Goal: Check status: Check status

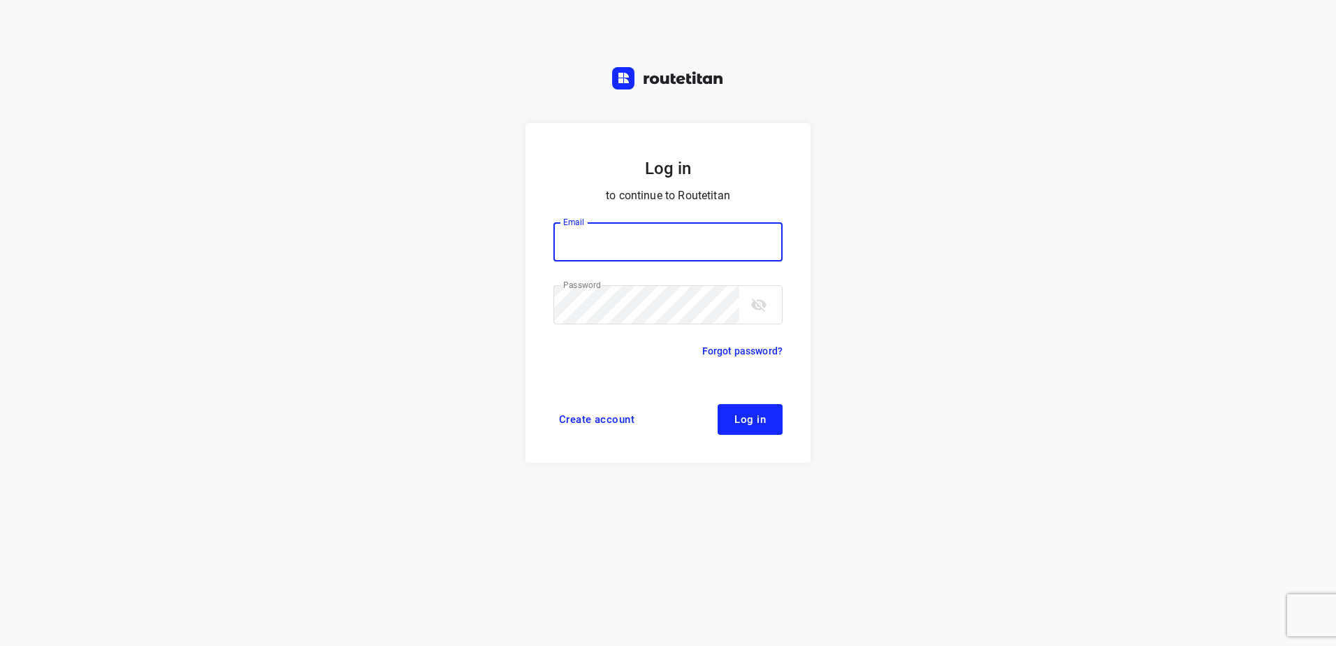
type input "[EMAIL_ADDRESS][DOMAIN_NAME]"
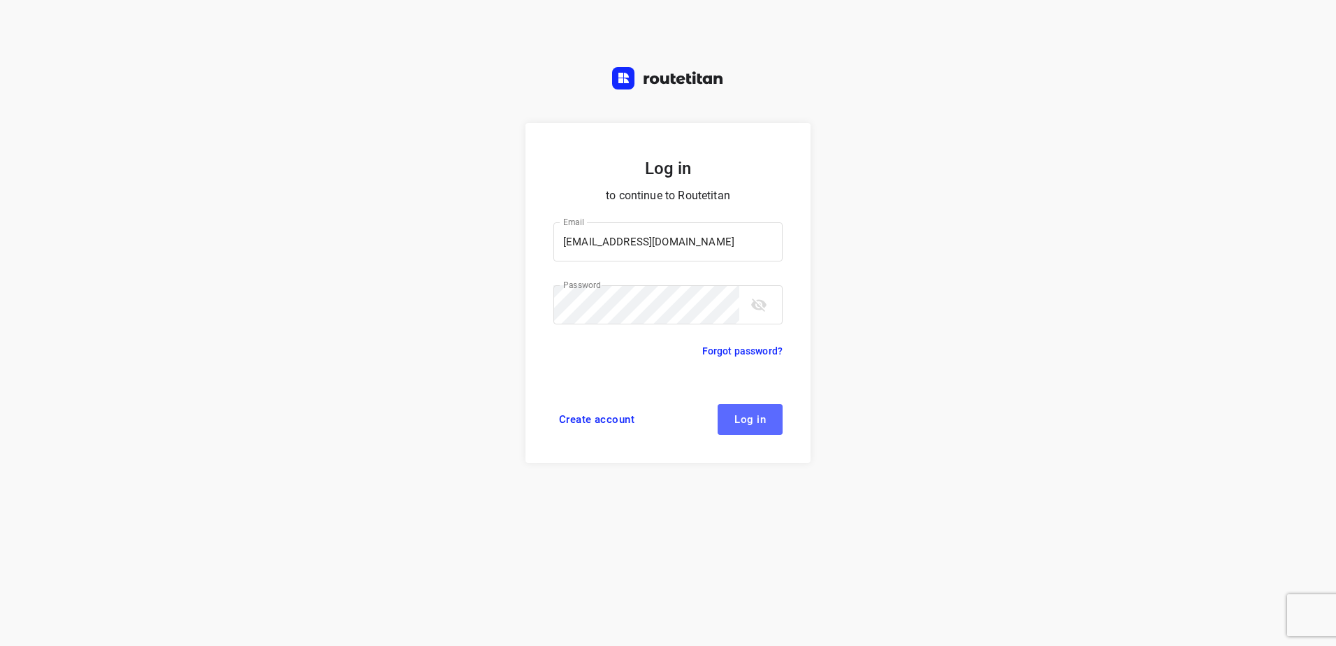
click at [757, 427] on button "Log in" at bounding box center [750, 419] width 65 height 31
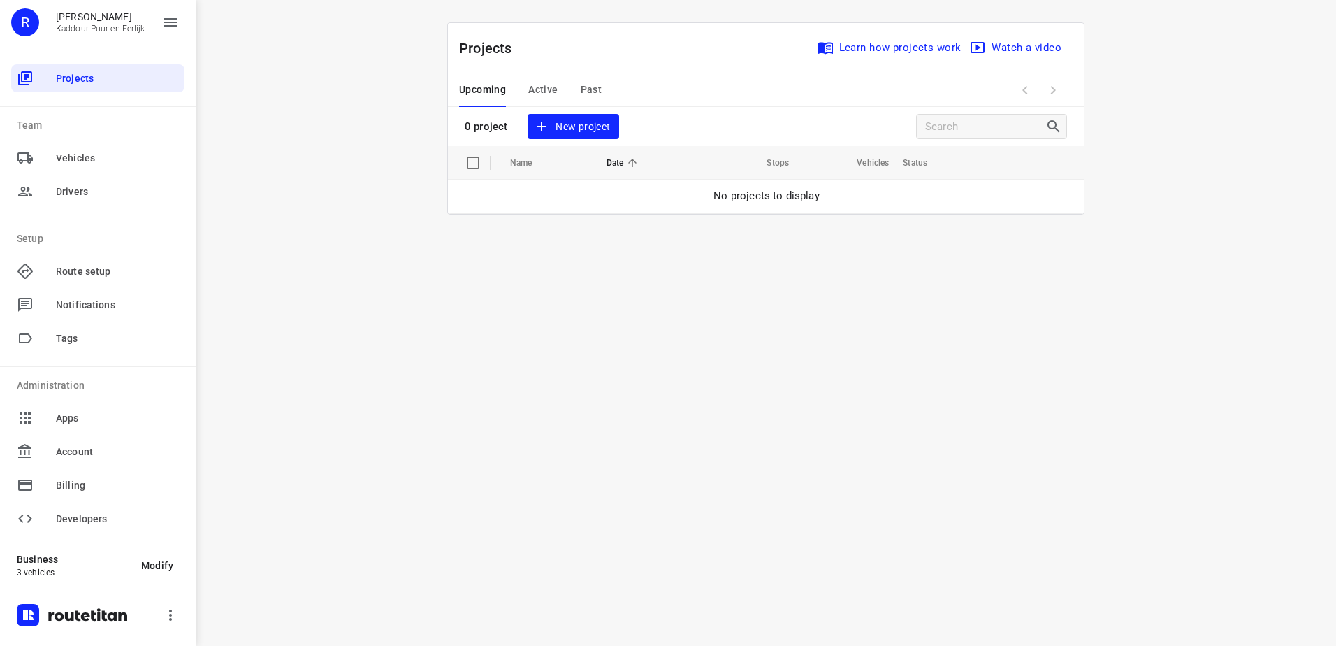
click at [581, 89] on span "Past" at bounding box center [592, 89] width 22 height 17
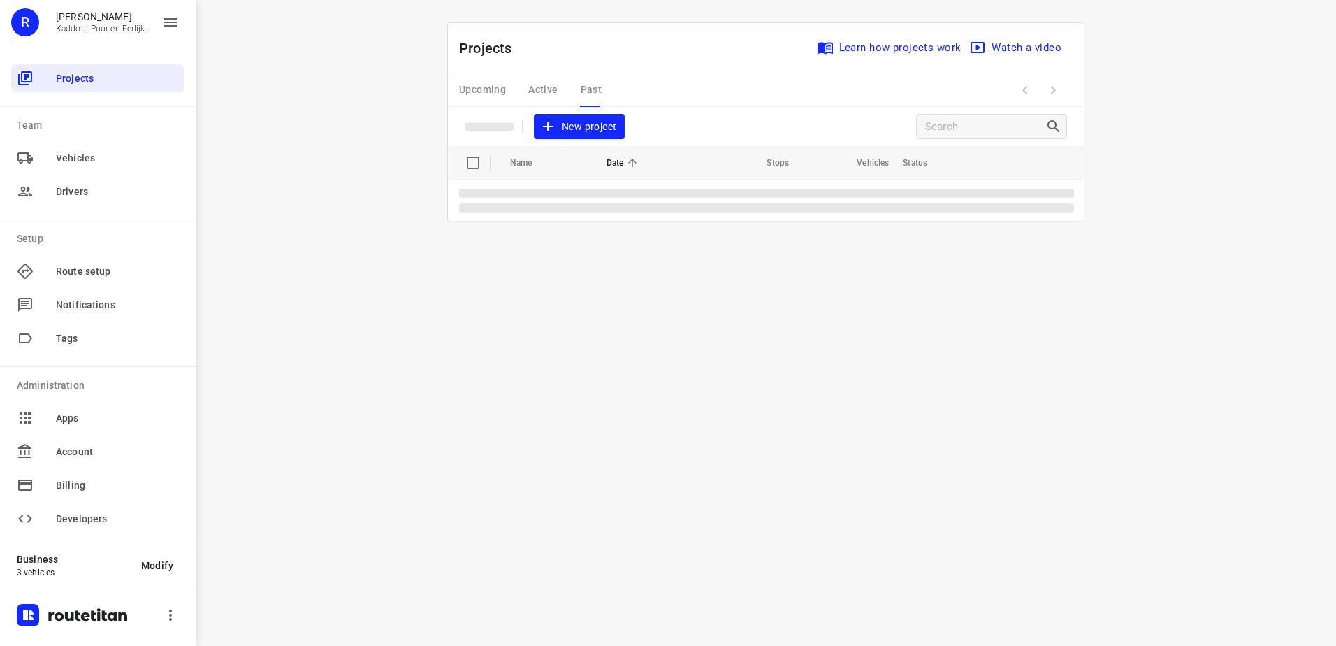
click at [542, 89] on div "Upcoming Active Past" at bounding box center [541, 90] width 165 height 34
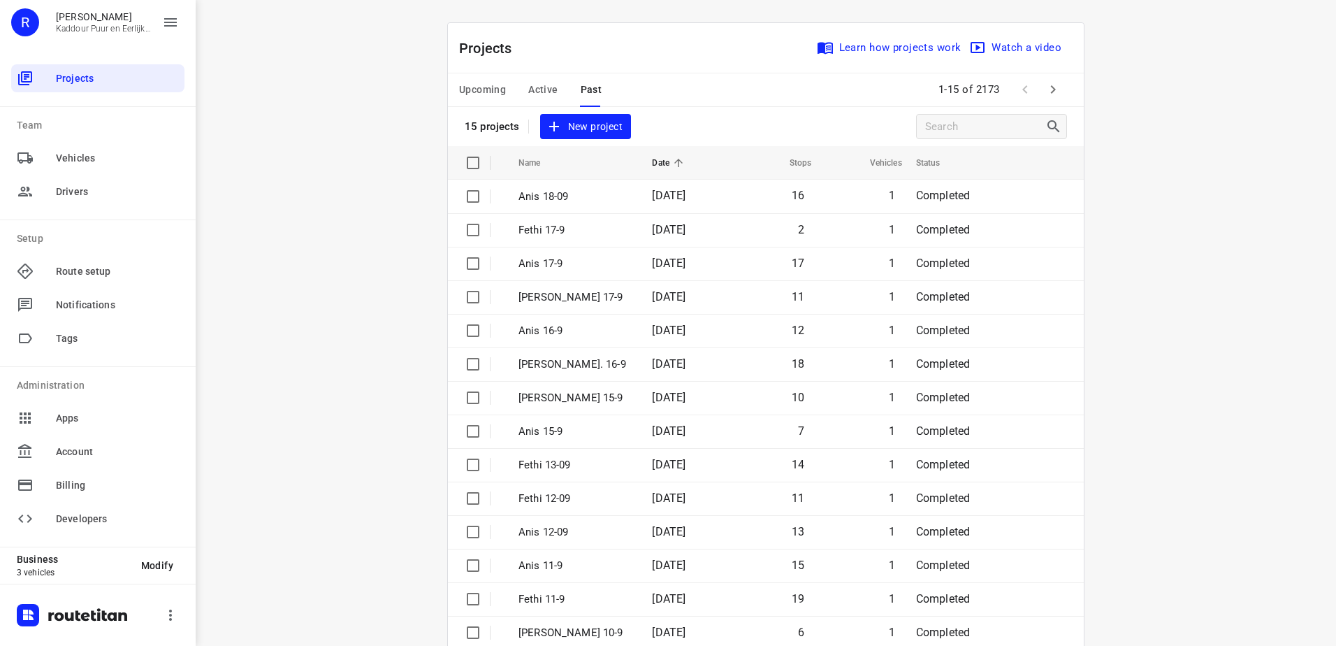
click at [518, 79] on div "Upcoming Active Past" at bounding box center [541, 90] width 165 height 34
click at [528, 82] on span "Active" at bounding box center [542, 89] width 29 height 17
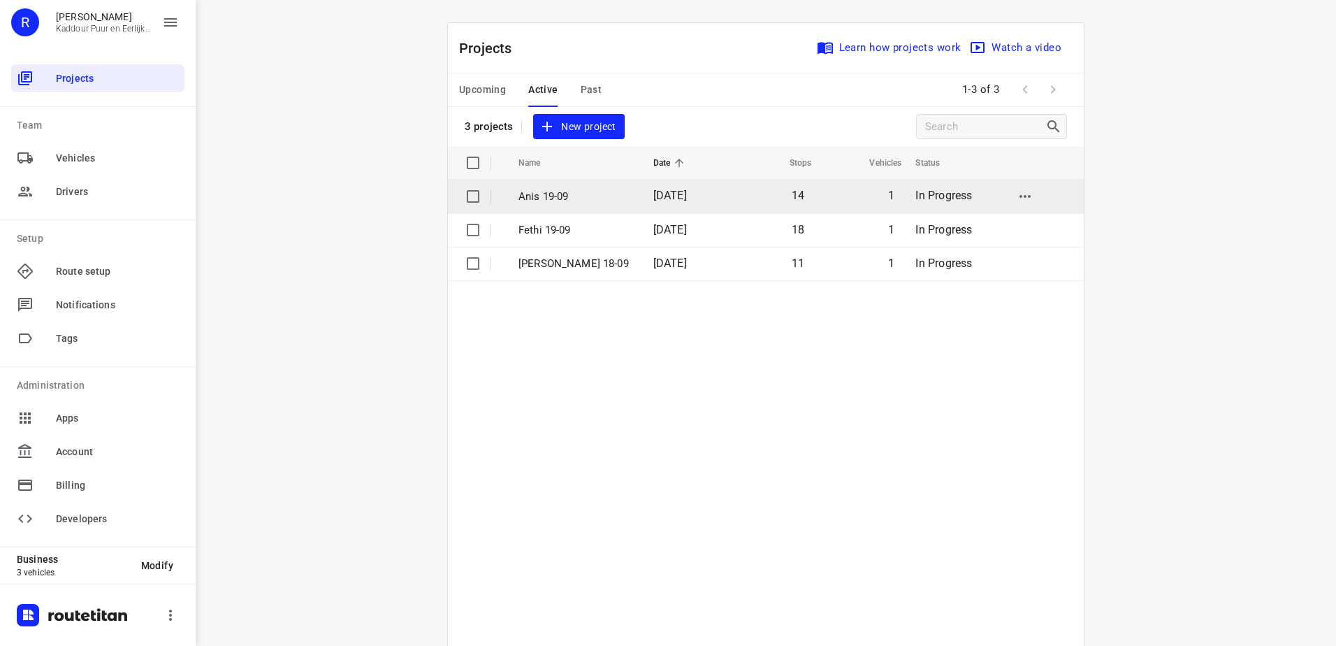
click at [706, 203] on td "[DATE]" at bounding box center [685, 197] width 86 height 34
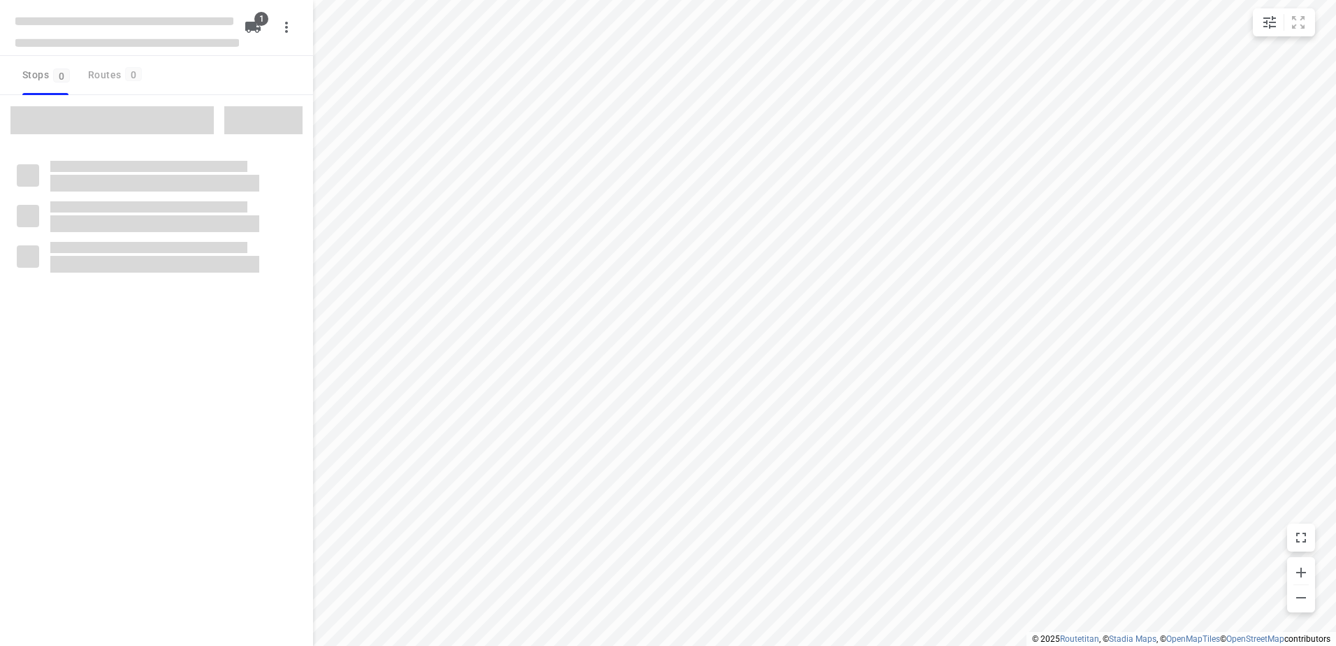
type input "distance"
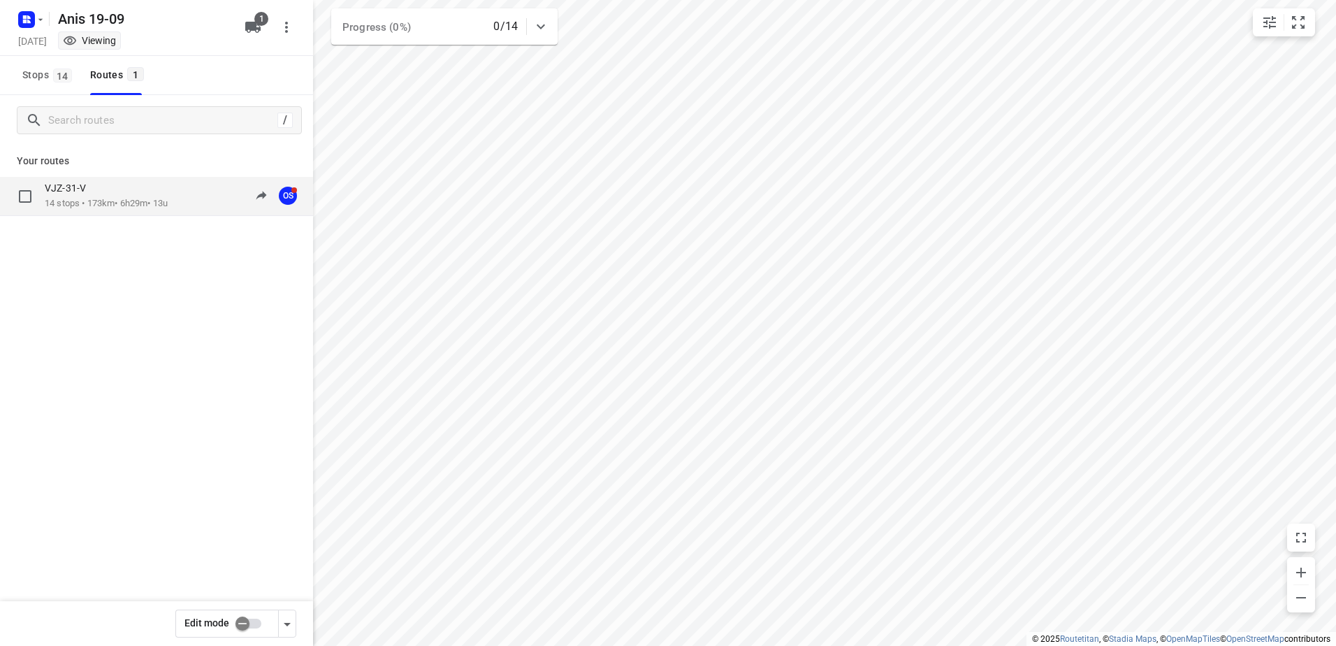
click at [110, 201] on p "14 stops • 173km • 6h29m • 13u" at bounding box center [106, 203] width 123 height 13
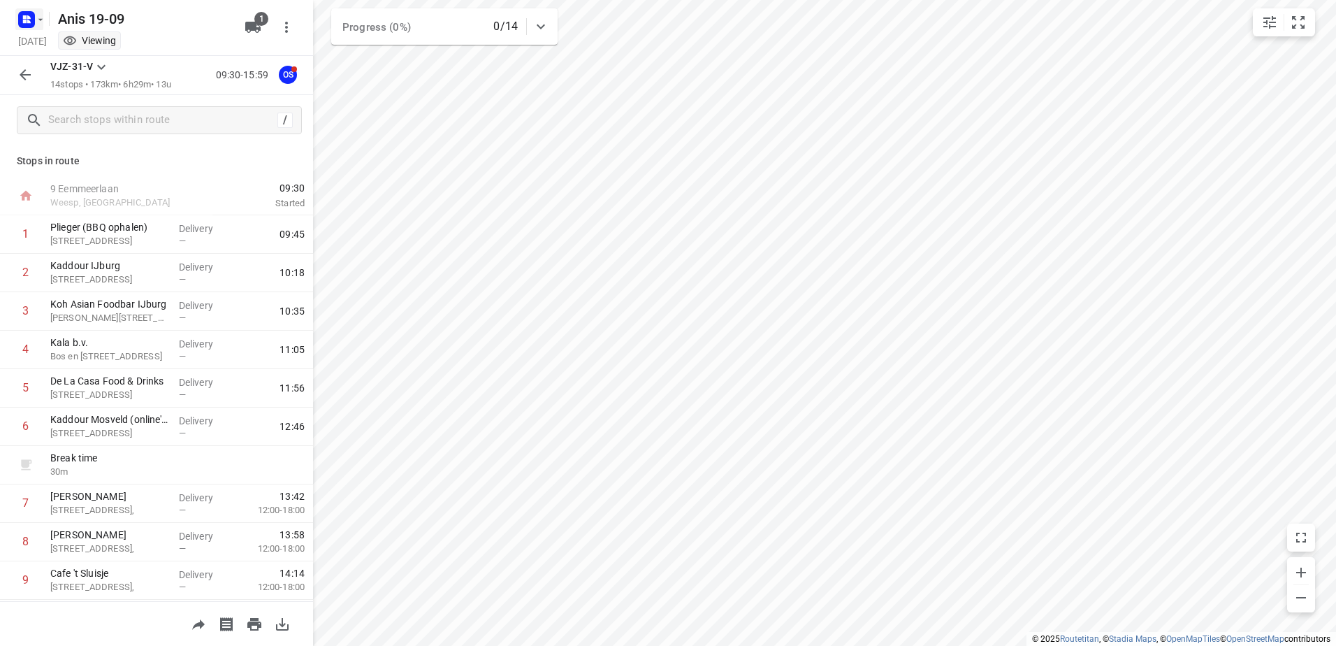
click at [29, 16] on icon "button" at bounding box center [26, 19] width 22 height 22
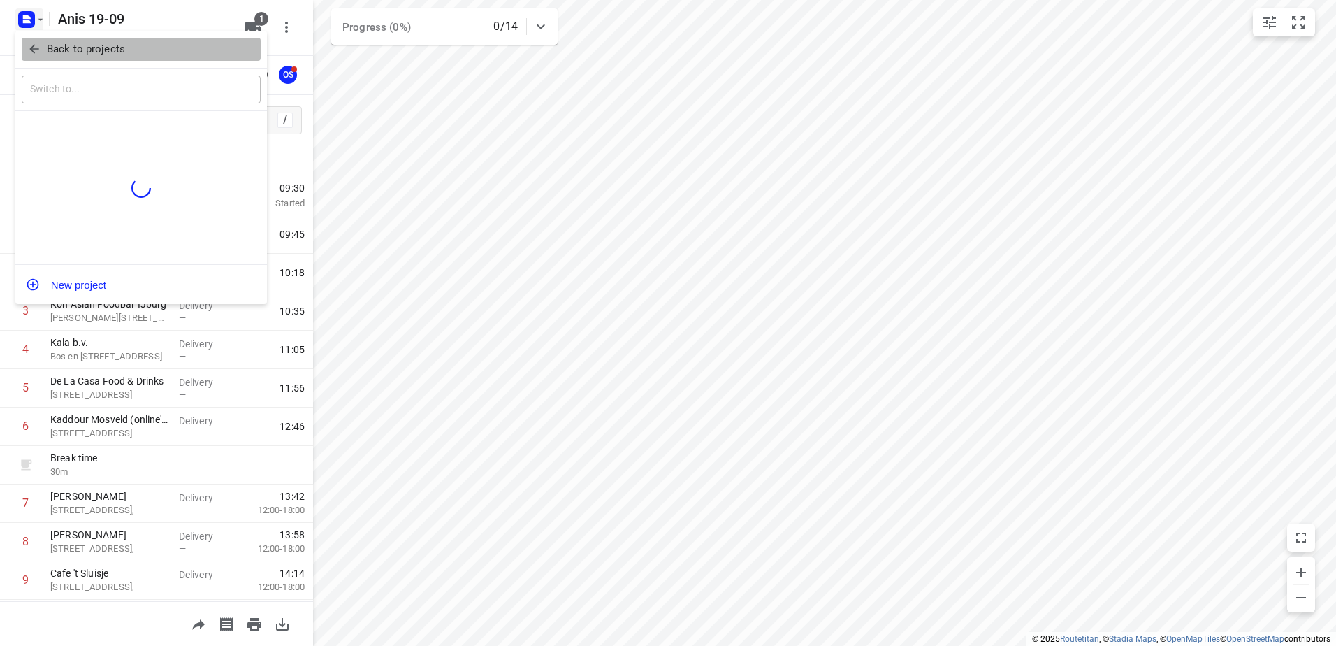
click at [36, 45] on icon "button" at bounding box center [34, 49] width 14 height 14
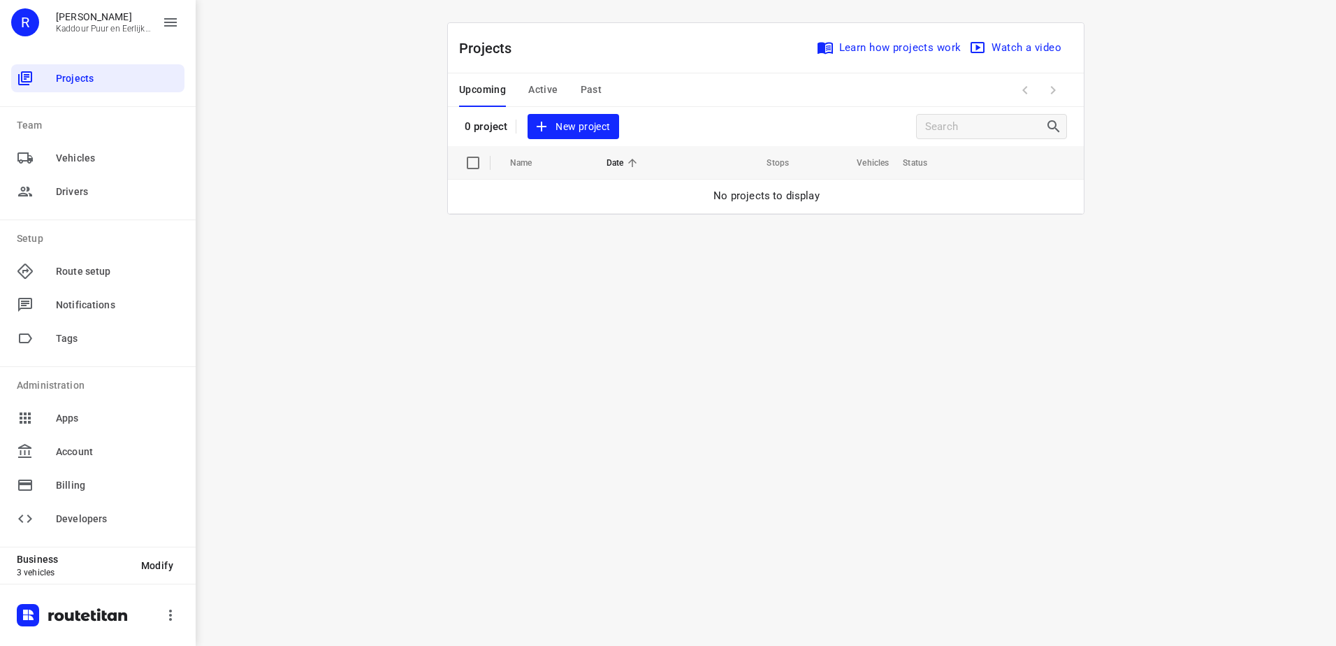
click at [568, 87] on div "Upcoming Active Past" at bounding box center [541, 90] width 165 height 34
click at [564, 89] on div "Upcoming Active Past" at bounding box center [541, 90] width 165 height 34
click at [556, 87] on span "Active" at bounding box center [542, 89] width 29 height 17
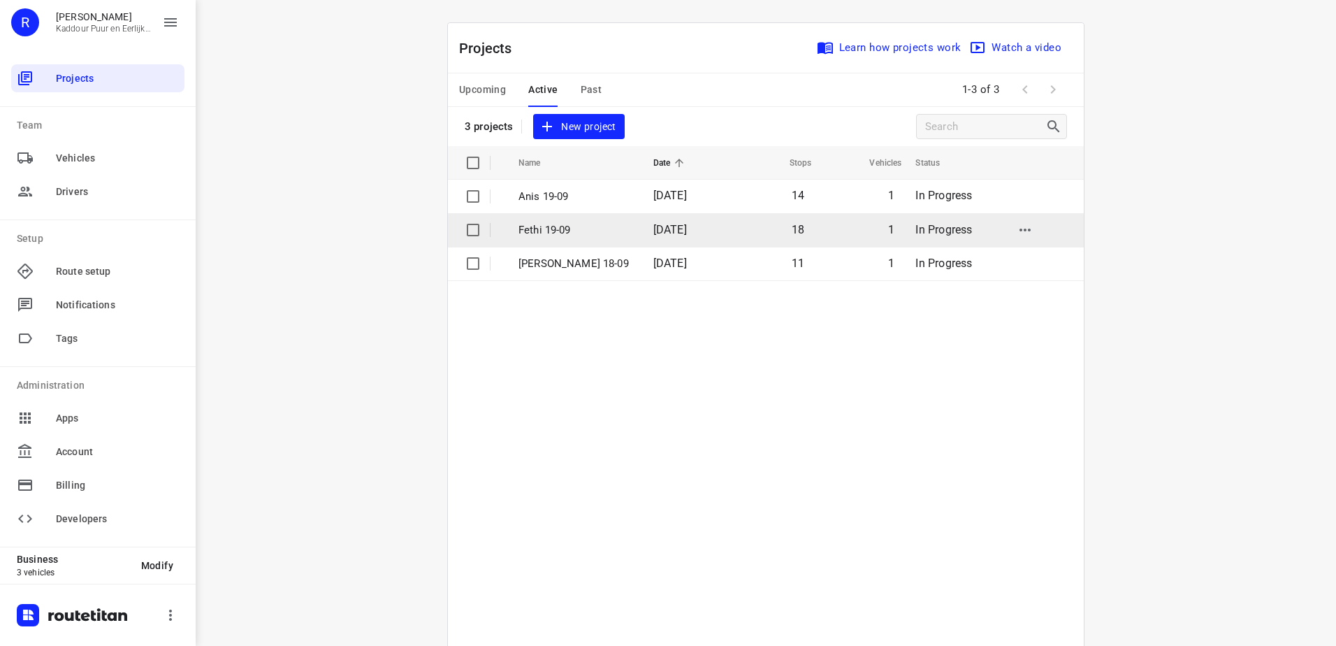
click at [653, 233] on span "[DATE]" at bounding box center [670, 229] width 34 height 13
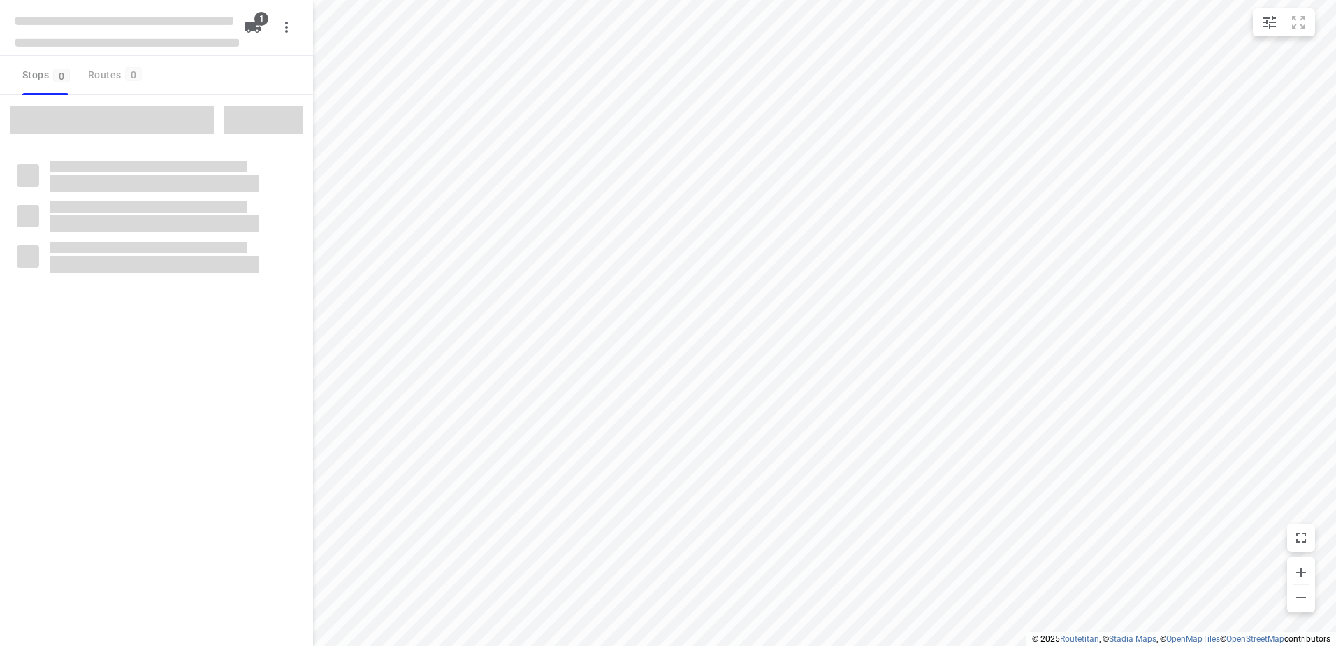
type input "distance"
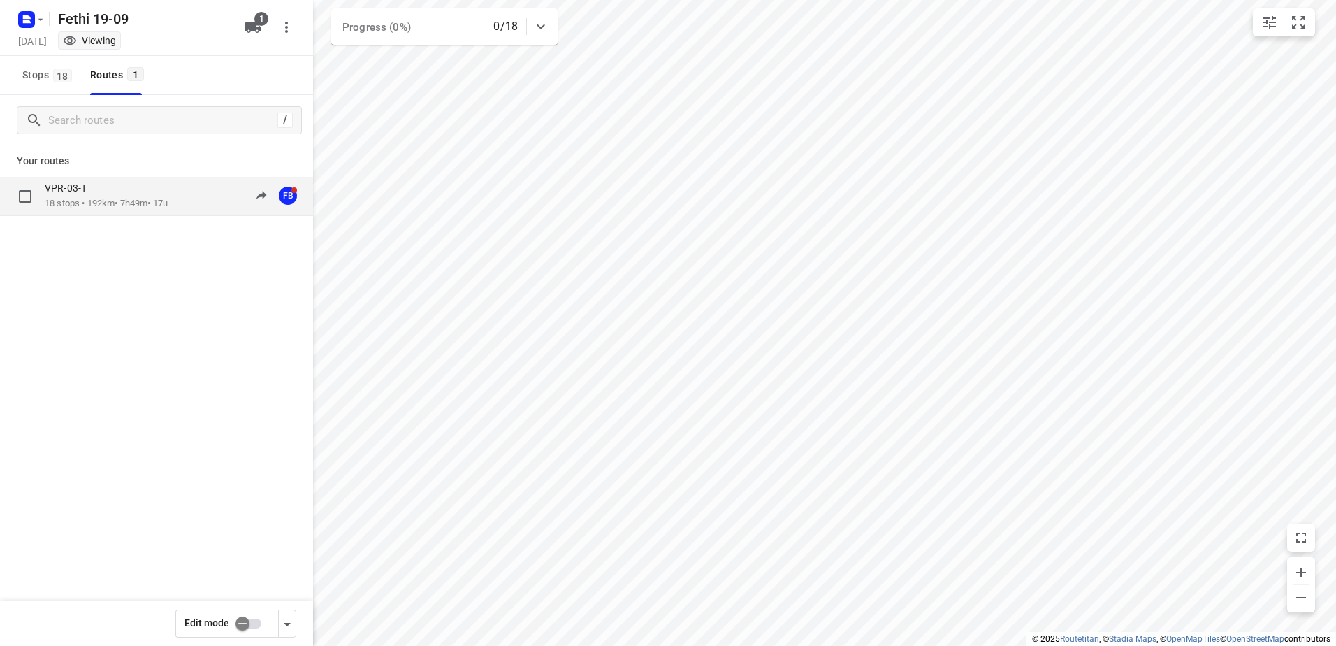
click at [126, 182] on div "VPR-03-T 18 stops • 192km • 7h49m • 17u 09:49-17:38 FB" at bounding box center [156, 196] width 313 height 39
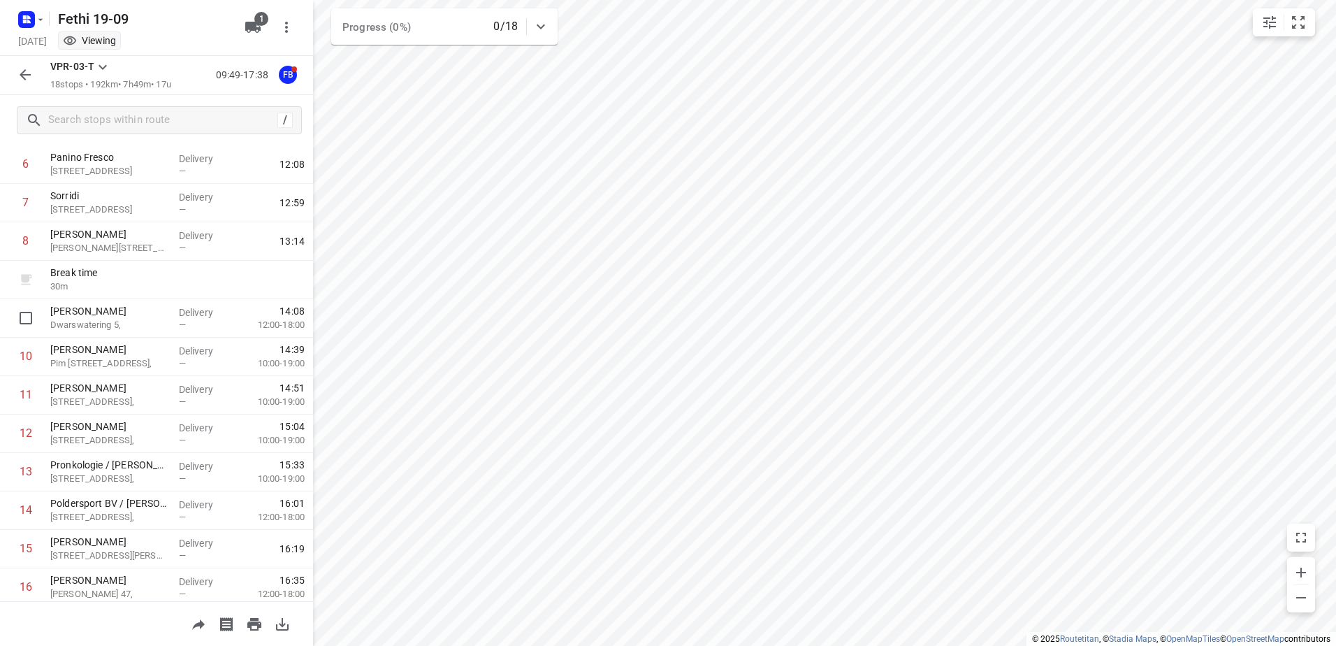
scroll to position [173, 0]
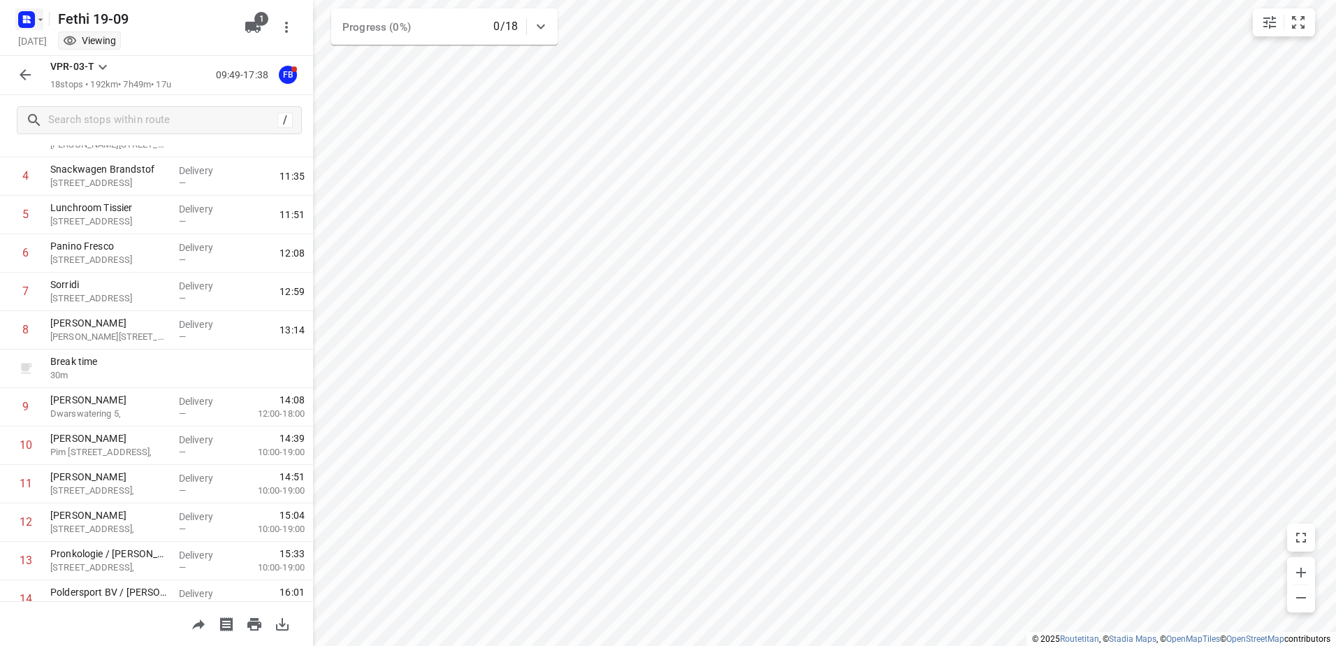
click at [30, 21] on icon "button" at bounding box center [28, 21] width 3 height 3
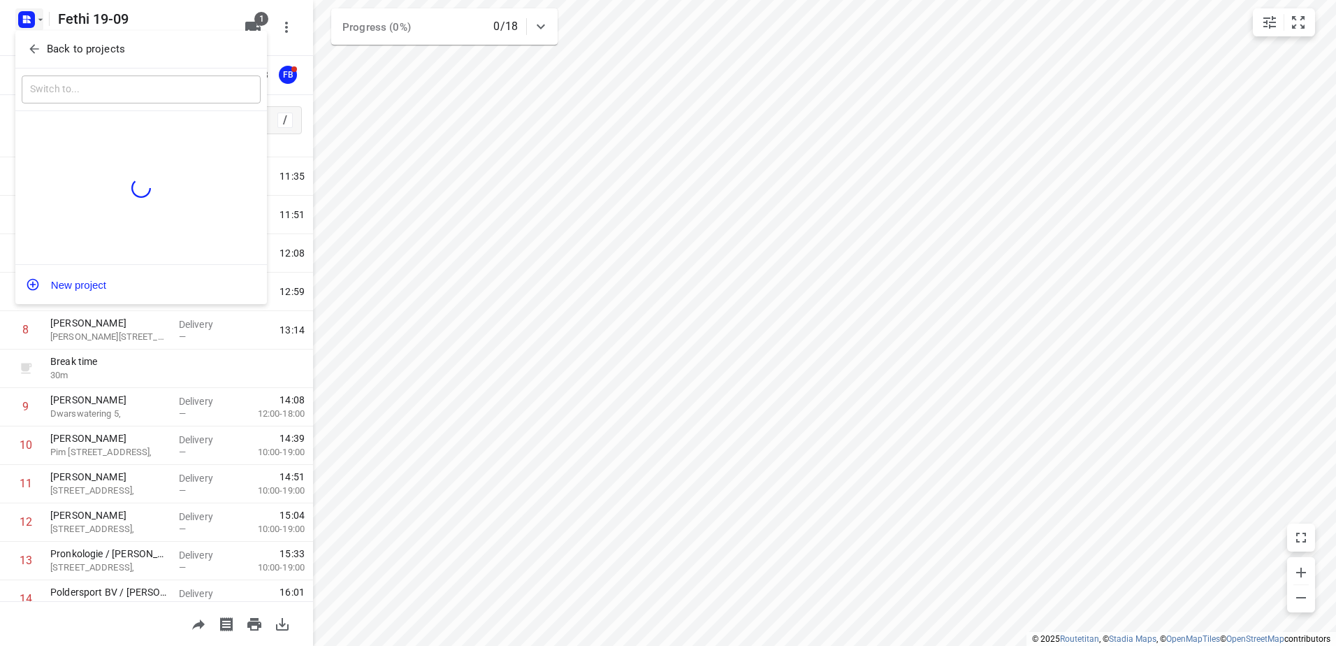
click at [32, 45] on icon "button" at bounding box center [34, 49] width 14 height 14
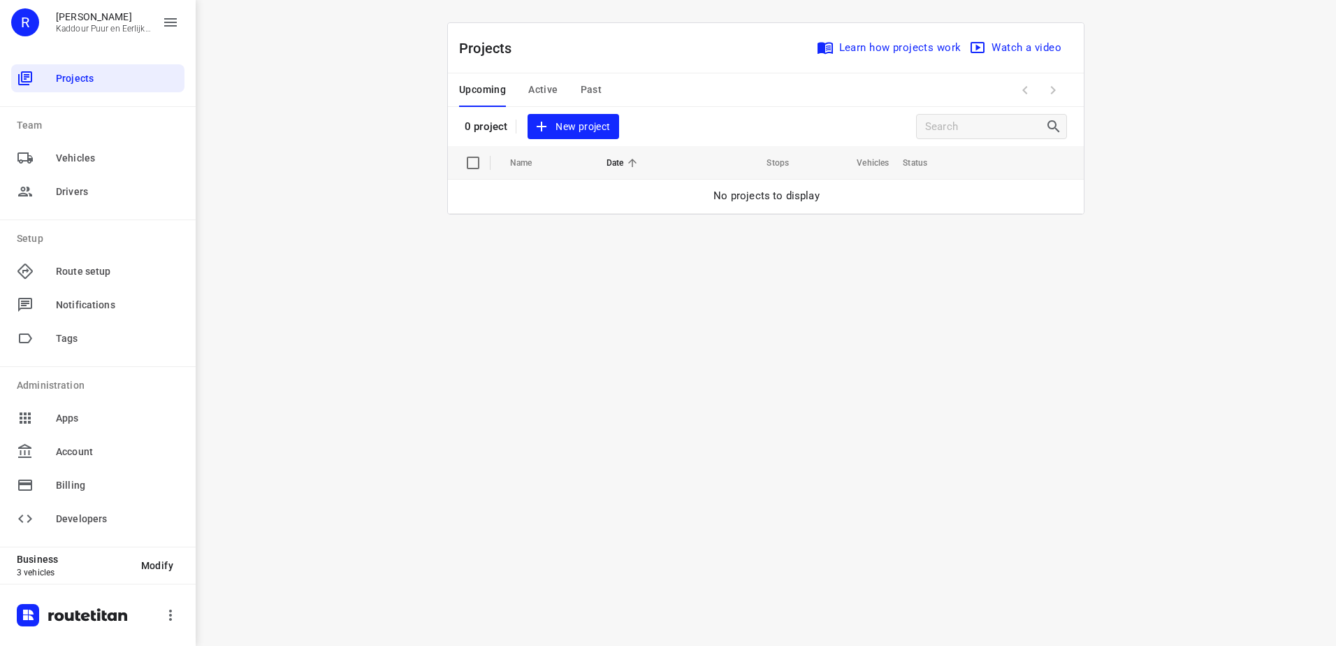
click at [549, 96] on span "Active" at bounding box center [542, 89] width 29 height 17
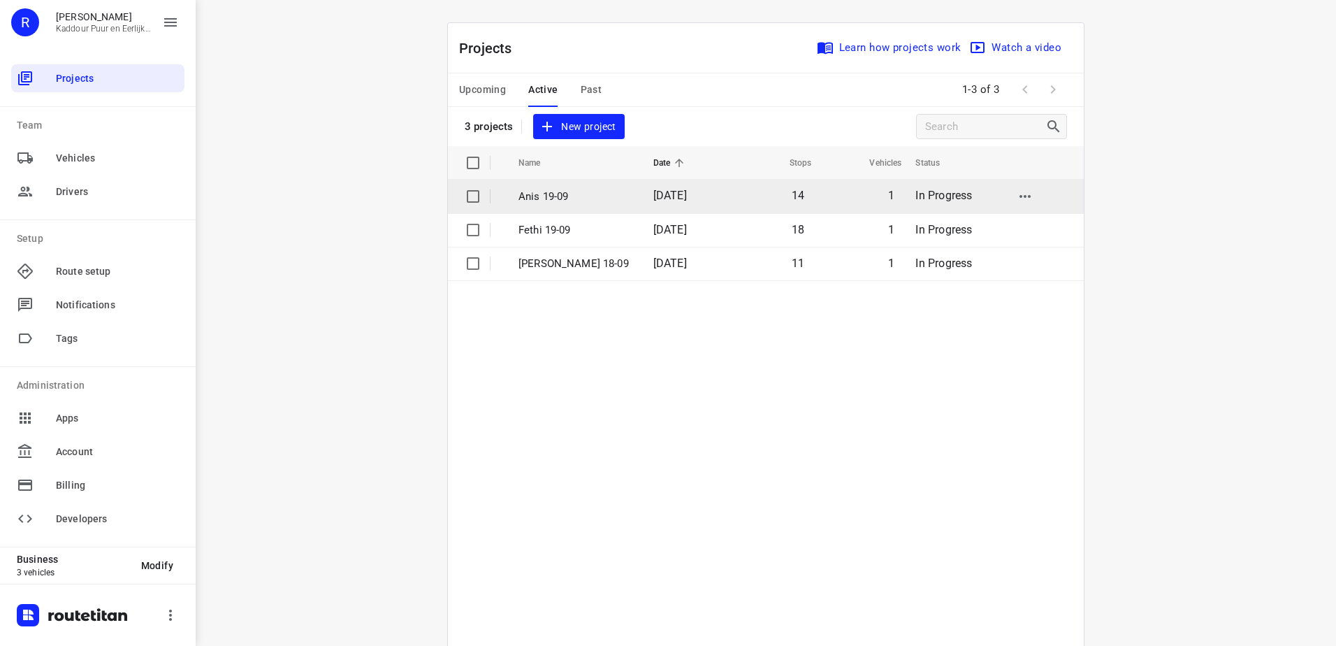
click at [662, 189] on span "[DATE]" at bounding box center [670, 195] width 34 height 13
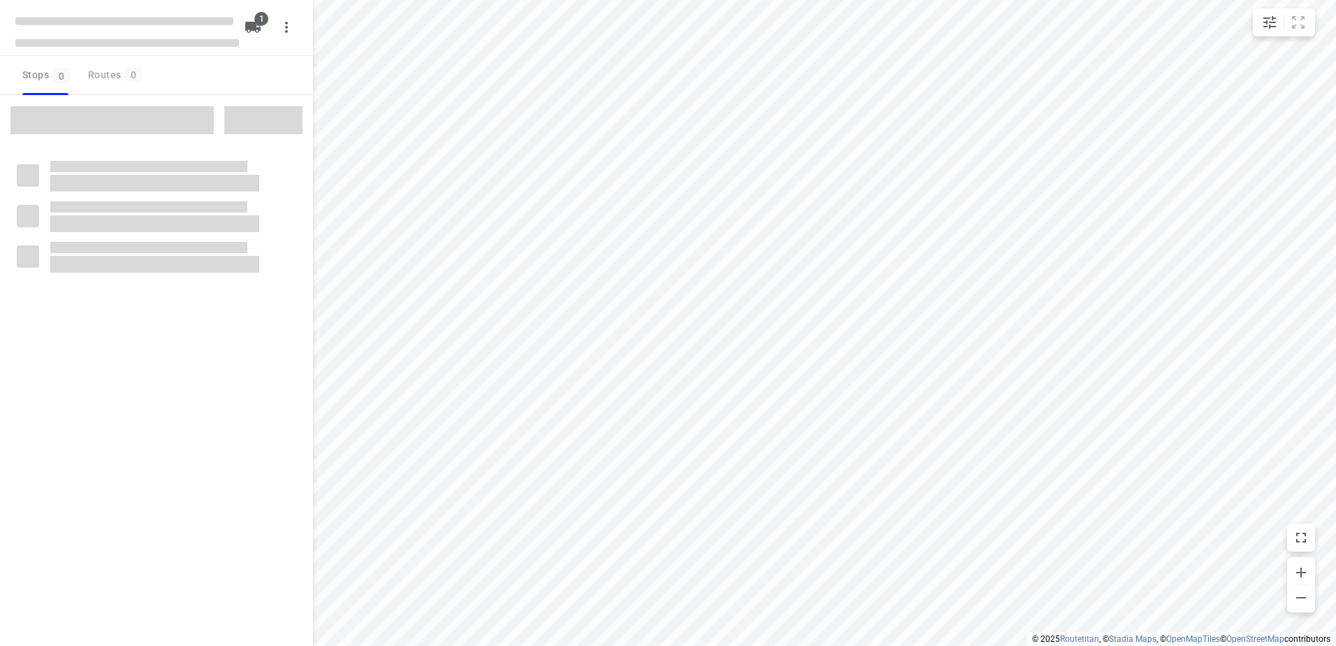
type input "distance"
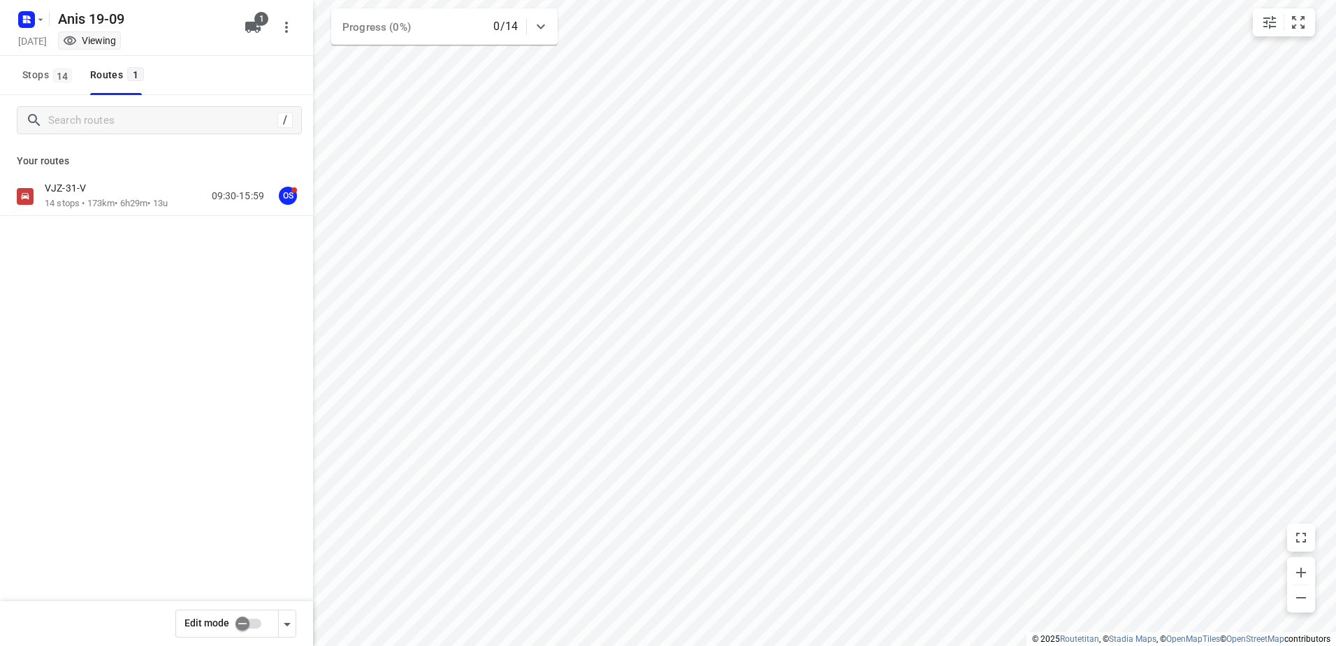
click at [152, 221] on div "VJZ-31-V 14 stops • 173km • 6h29m • 13u 09:30-15:59 OS" at bounding box center [156, 245] width 313 height 137
click at [156, 198] on p "14 stops • 173km • 6h29m • 13u" at bounding box center [106, 203] width 123 height 13
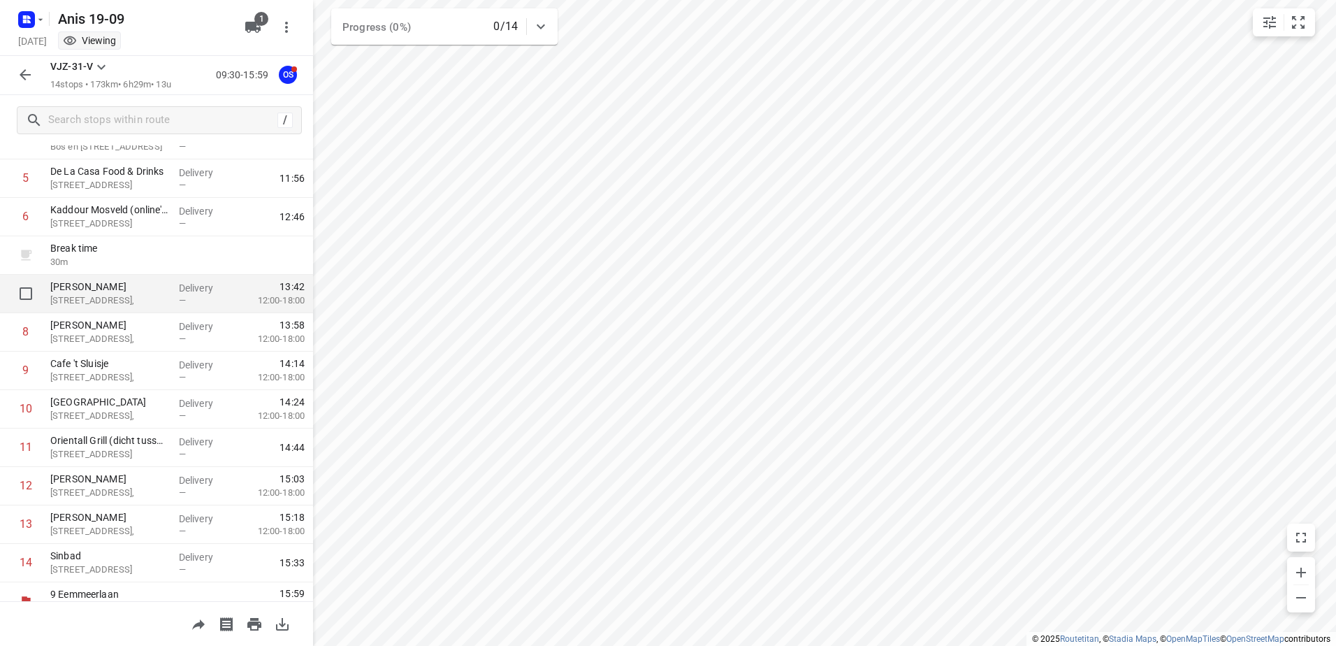
scroll to position [229, 0]
